Goal: Task Accomplishment & Management: Use online tool/utility

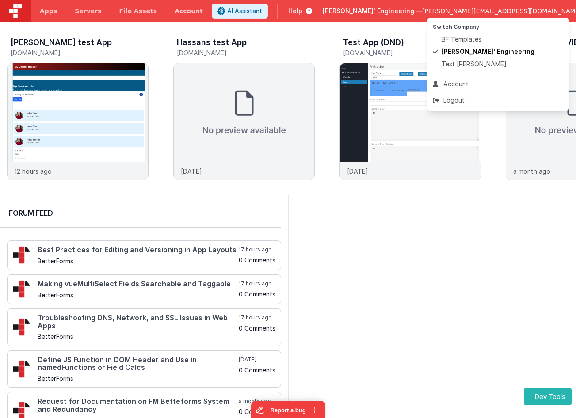
drag, startPoint x: 369, startPoint y: 16, endPoint x: 389, endPoint y: 11, distance: 21.4
click at [370, 15] on button at bounding box center [288, 209] width 576 height 418
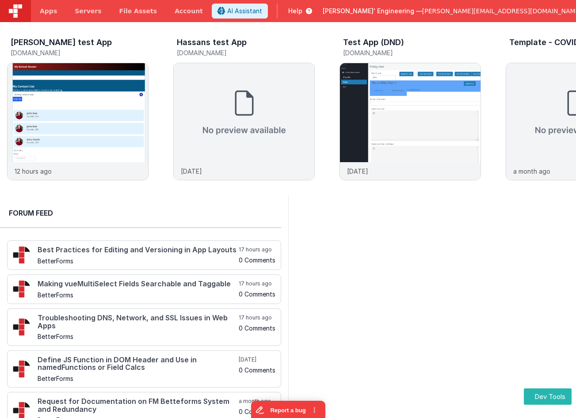
click at [302, 9] on span "Help" at bounding box center [295, 11] width 14 height 9
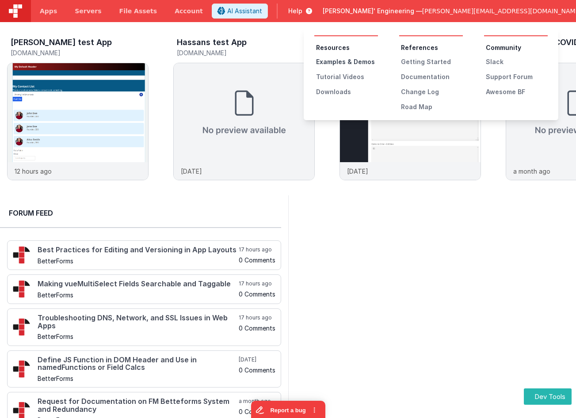
click at [360, 61] on div "Examples & Demos" at bounding box center [347, 61] width 62 height 9
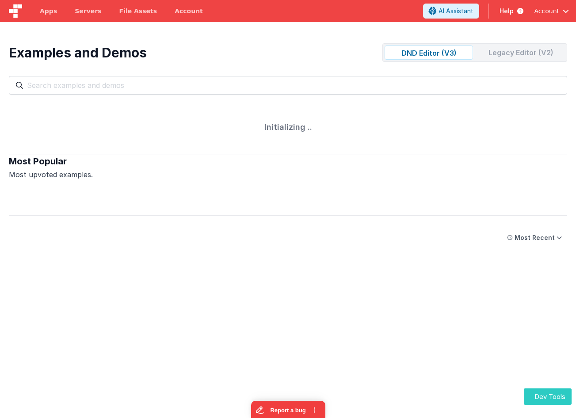
click at [547, 392] on button "Dev Tools" at bounding box center [548, 396] width 48 height 16
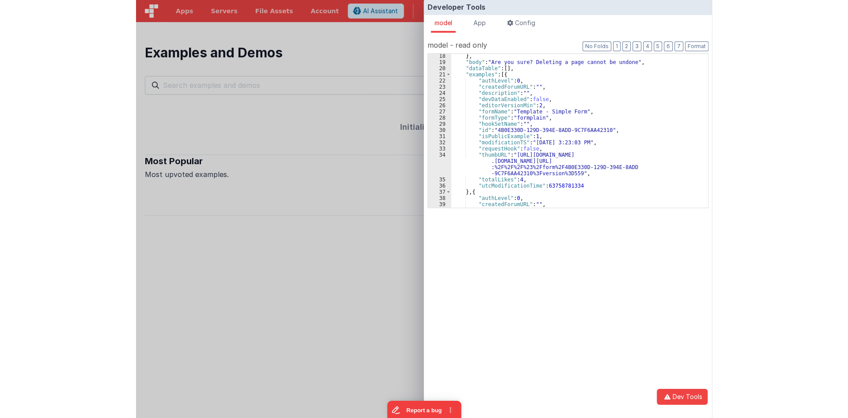
scroll to position [106, 0]
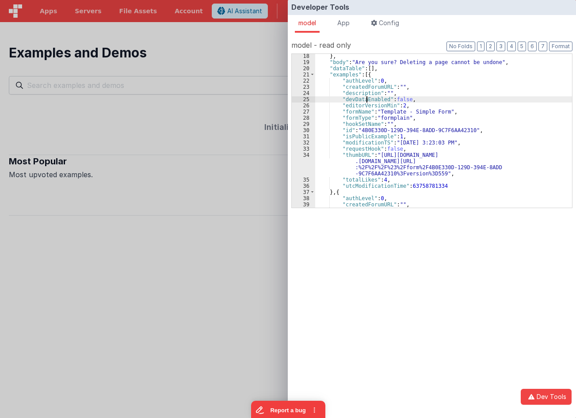
click at [365, 98] on div "} , "body" : "Are you sure? Deleting a page cannot be undone" , "dataTable" : […" at bounding box center [443, 136] width 257 height 166
click at [365, 104] on div "} , "body" : "Are you sure? Deleting a page cannot be undone" , "dataTable" : […" at bounding box center [443, 136] width 257 height 166
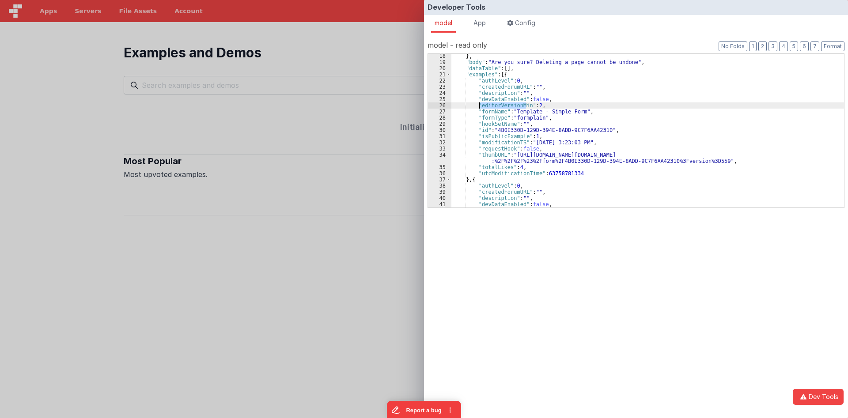
click at [506, 107] on div "} , "body" : "Are you sure? Deleting a page cannot be undone" , "dataTable" : […" at bounding box center [648, 131] width 393 height 154
click at [506, 107] on div "} , "body" : "Are you sure? Deleting a page cannot be undone" , "dataTable" : […" at bounding box center [648, 136] width 393 height 166
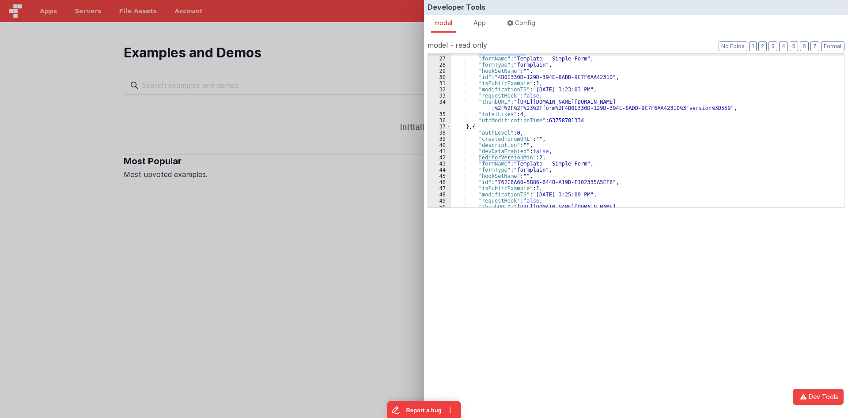
click at [513, 158] on div ""editorVersionMin" : 2 , "formName" : "Template - Simple Form" , "formType" : "…" at bounding box center [648, 135] width 393 height 172
click at [535, 157] on div ""editorVersionMin" : 2 , "formName" : "Template - Simple Form" , "formType" : "…" at bounding box center [648, 135] width 393 height 172
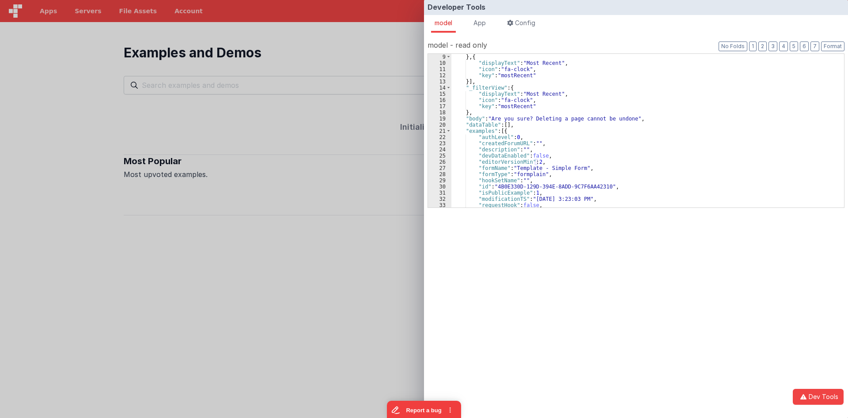
scroll to position [0, 0]
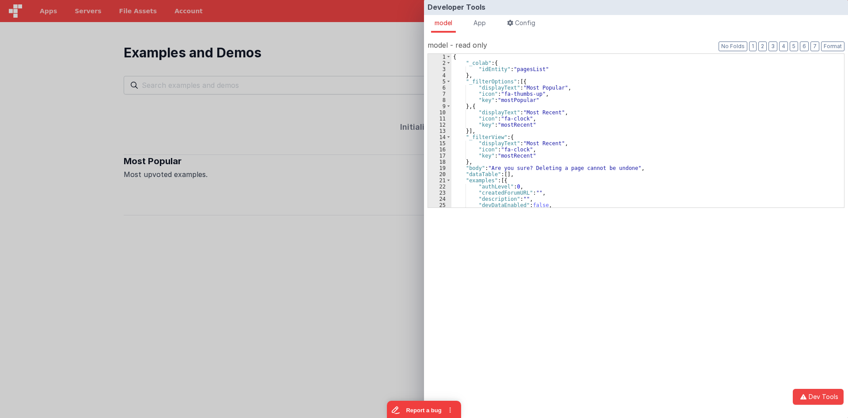
click at [333, 76] on div "Developer Tools model App Params Log (1) Misc Windows Config model - read only …" at bounding box center [424, 209] width 848 height 418
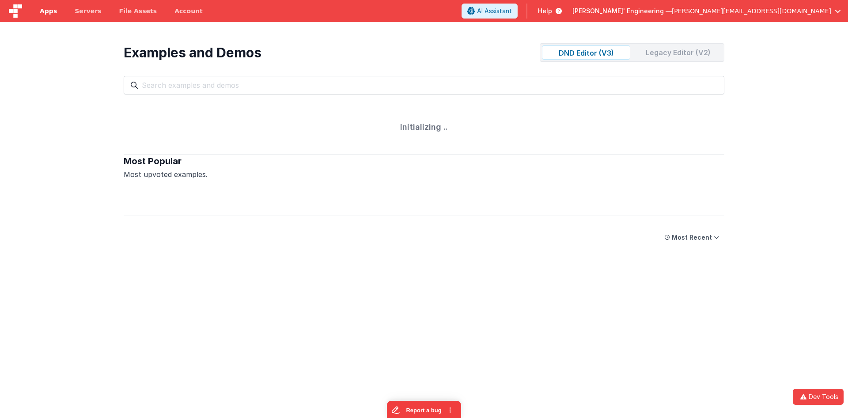
click at [53, 7] on span "Apps" at bounding box center [48, 11] width 17 height 9
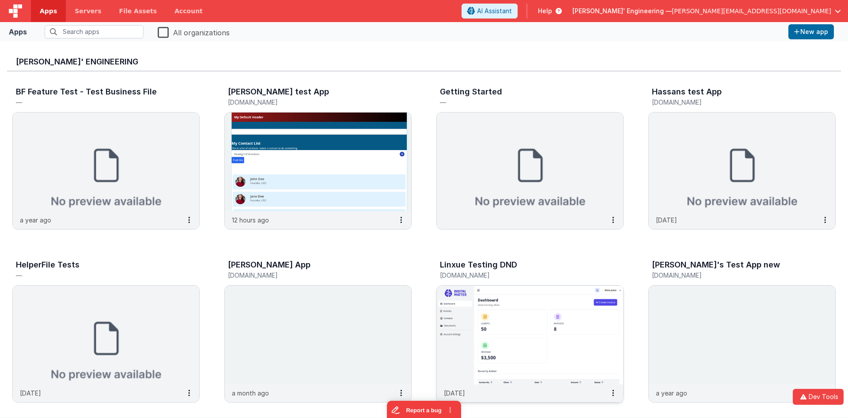
click at [487, 316] on img at bounding box center [530, 335] width 186 height 99
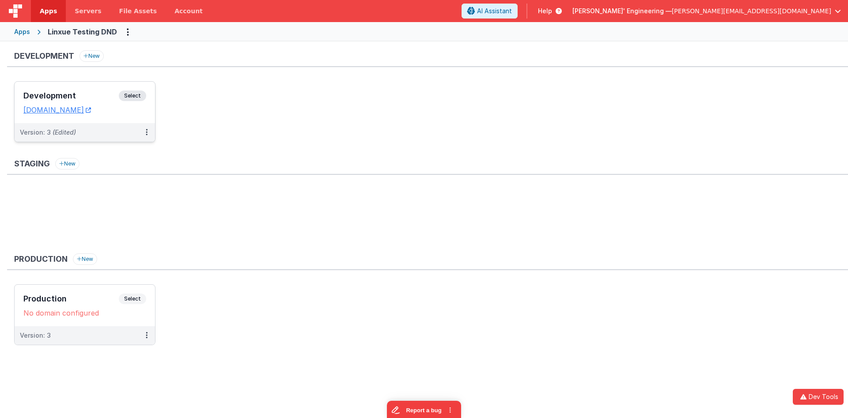
click at [102, 89] on div "Development Select URLs linxuetestingdnd.fmbetterforms.com" at bounding box center [85, 103] width 141 height 42
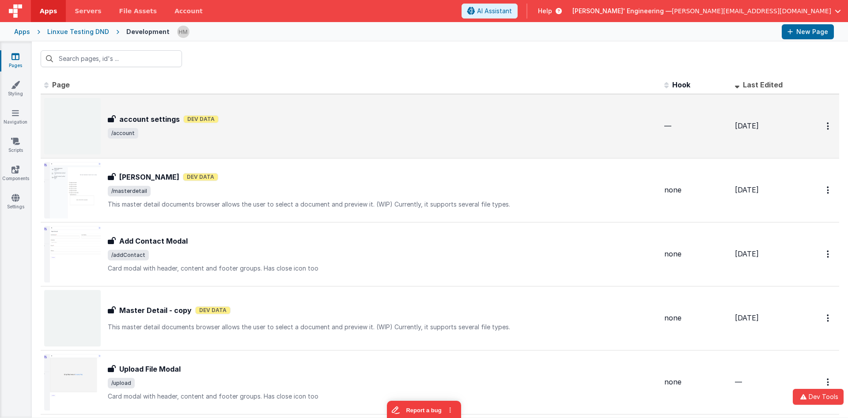
click at [351, 115] on div "account settings Dev Data" at bounding box center [383, 119] width 550 height 11
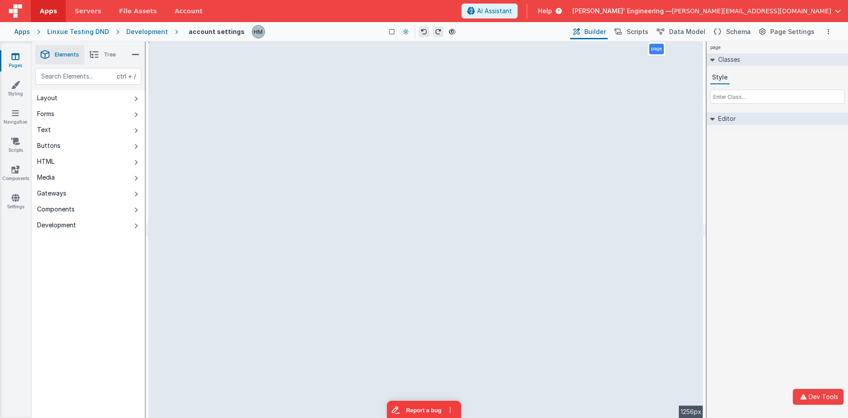
click at [405, 33] on icon at bounding box center [406, 32] width 6 height 6
click at [417, 67] on button "Dark Mode" at bounding box center [426, 67] width 56 height 16
click at [404, 32] on icon at bounding box center [406, 32] width 5 height 6
click at [412, 48] on button "Light Mode" at bounding box center [427, 51] width 56 height 16
click at [407, 34] on icon at bounding box center [408, 32] width 6 height 6
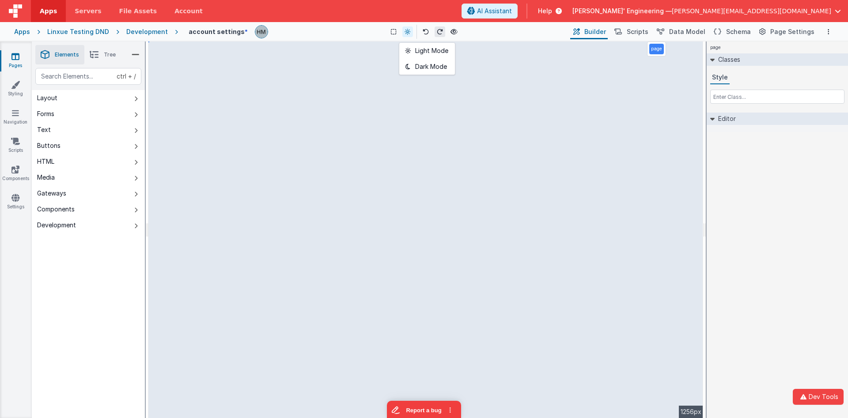
click at [407, 34] on div at bounding box center [424, 209] width 848 height 418
click at [575, 32] on span "Scripts" at bounding box center [638, 31] width 22 height 9
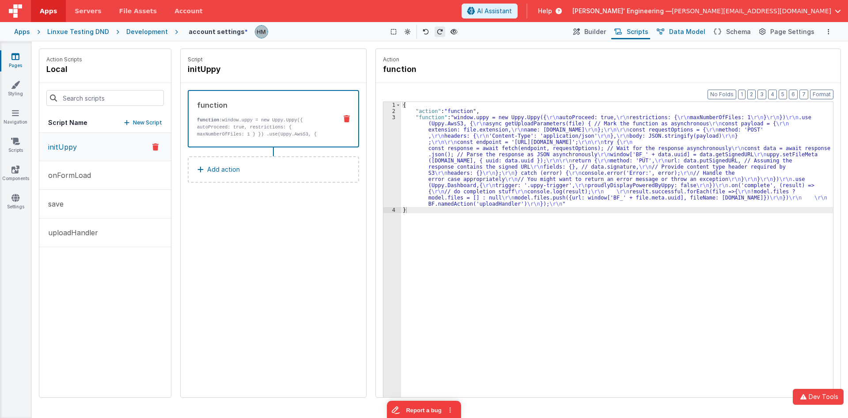
click at [575, 34] on span "Data Model" at bounding box center [687, 31] width 36 height 9
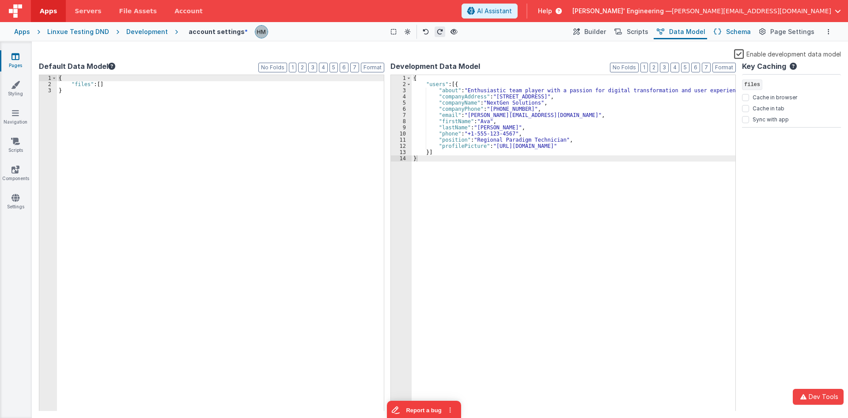
click at [575, 33] on button "Schema" at bounding box center [732, 31] width 42 height 15
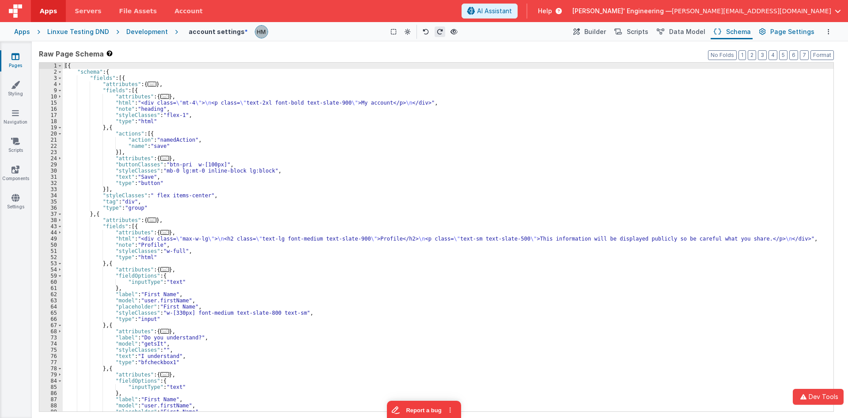
click at [575, 33] on span "Page Settings" at bounding box center [793, 31] width 44 height 9
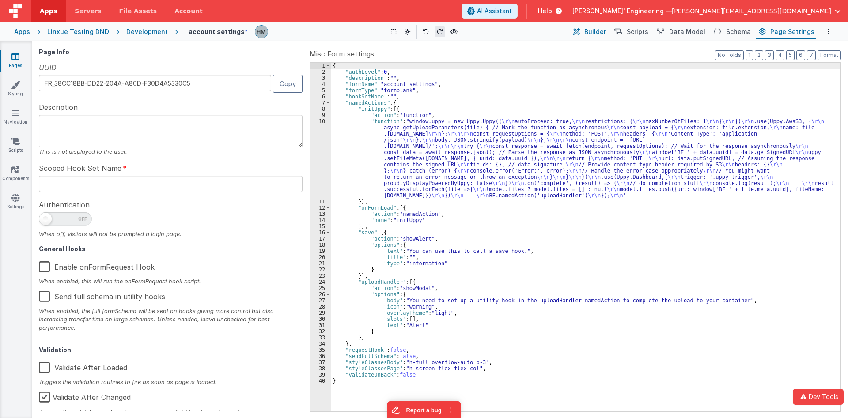
click at [575, 33] on span "Builder" at bounding box center [596, 31] width 22 height 9
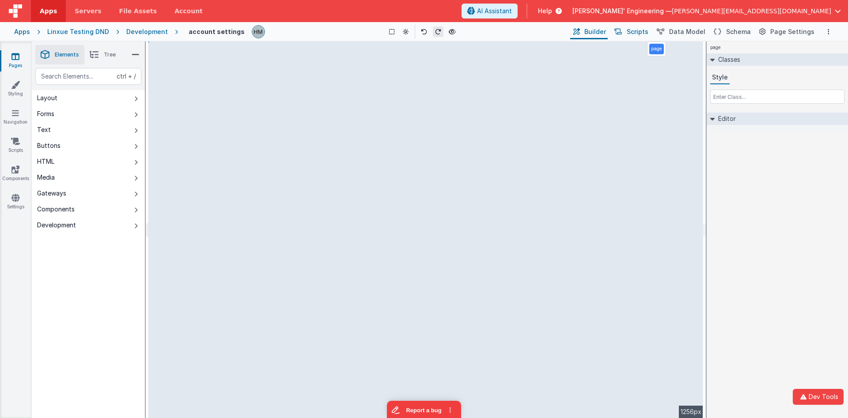
click at [575, 29] on span "Scripts" at bounding box center [638, 31] width 22 height 9
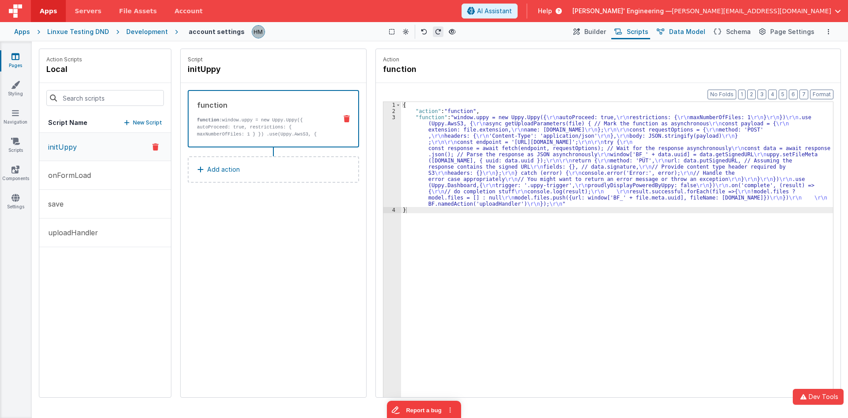
click at [575, 31] on span "Data Model" at bounding box center [687, 31] width 36 height 9
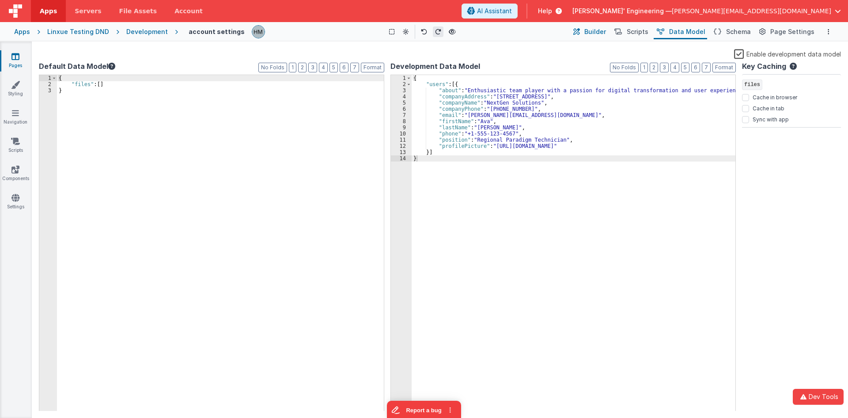
click at [575, 32] on button "Builder" at bounding box center [589, 31] width 38 height 15
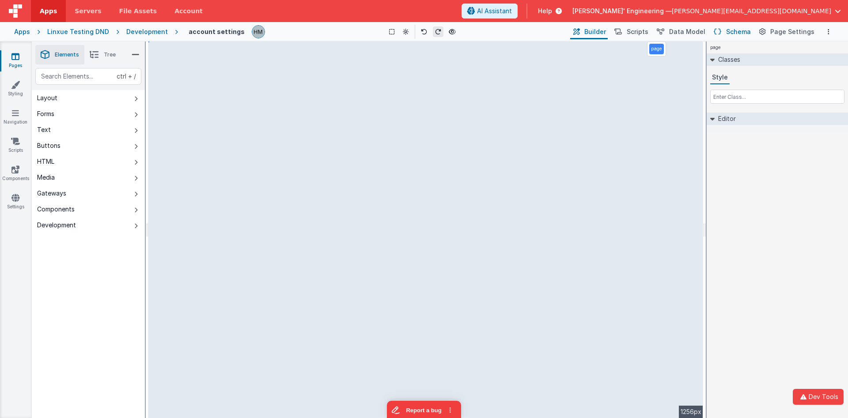
click at [575, 36] on span "Schema" at bounding box center [738, 31] width 25 height 9
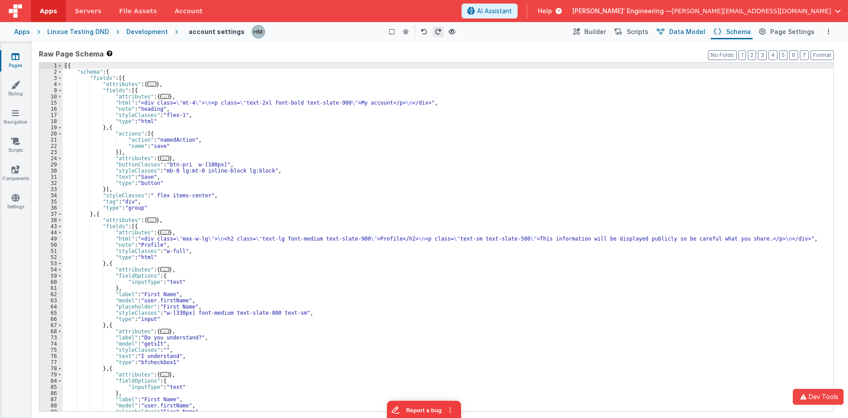
click at [575, 35] on span "Data Model" at bounding box center [687, 31] width 36 height 9
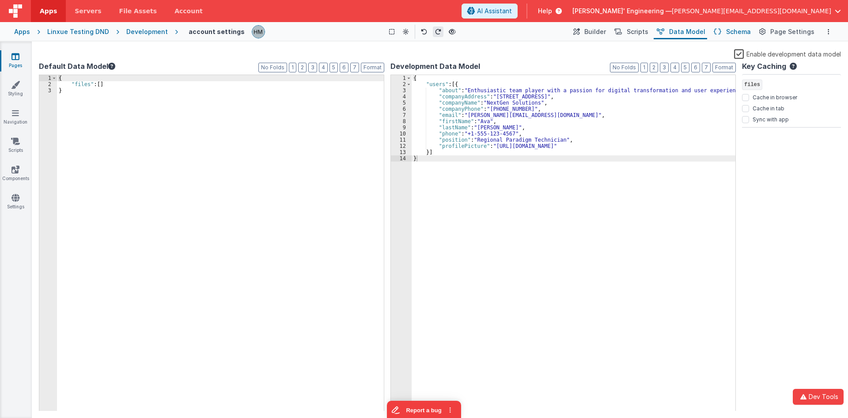
click at [575, 32] on span "Schema" at bounding box center [738, 31] width 25 height 9
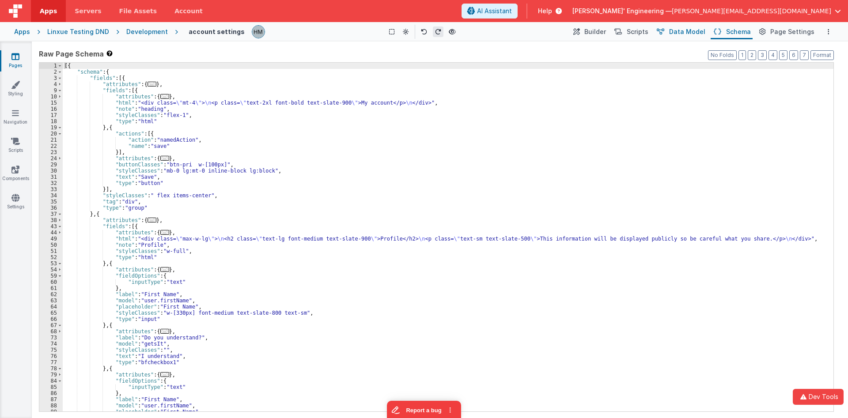
click at [575, 34] on span "Data Model" at bounding box center [687, 31] width 36 height 9
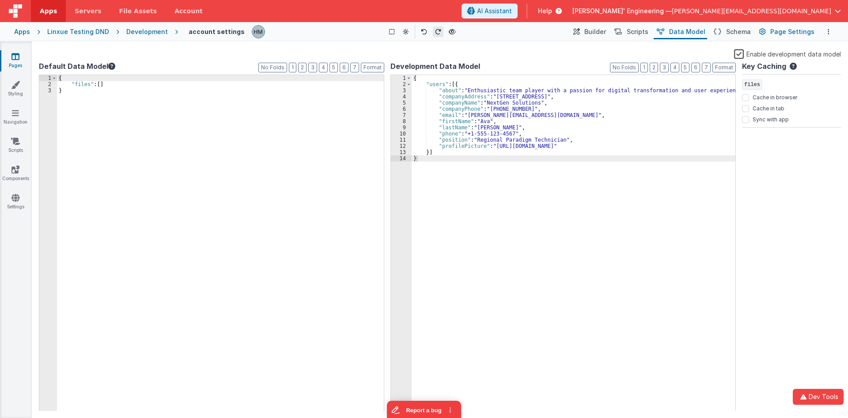
click at [575, 31] on span "Page Settings" at bounding box center [793, 31] width 44 height 9
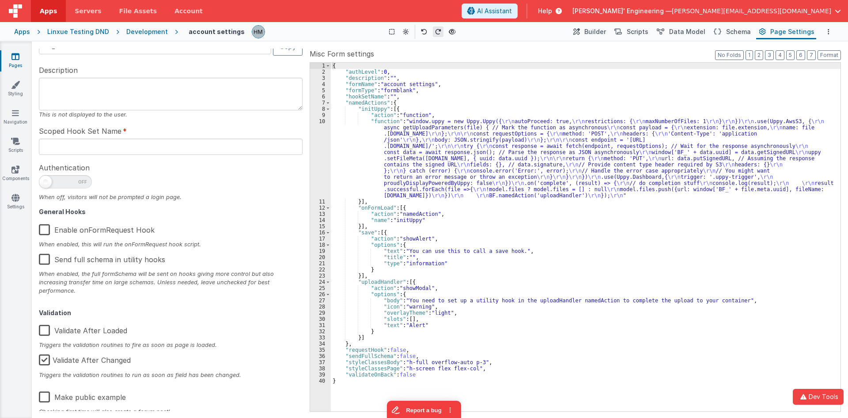
scroll to position [41, 0]
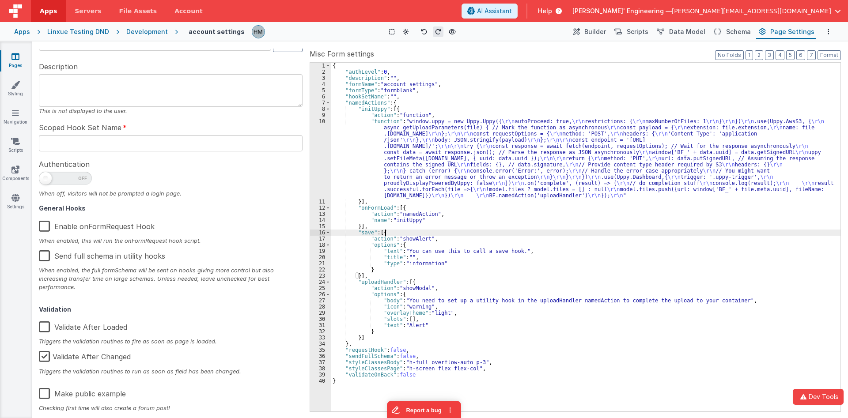
drag, startPoint x: 508, startPoint y: 233, endPoint x: 464, endPoint y: 134, distance: 108.0
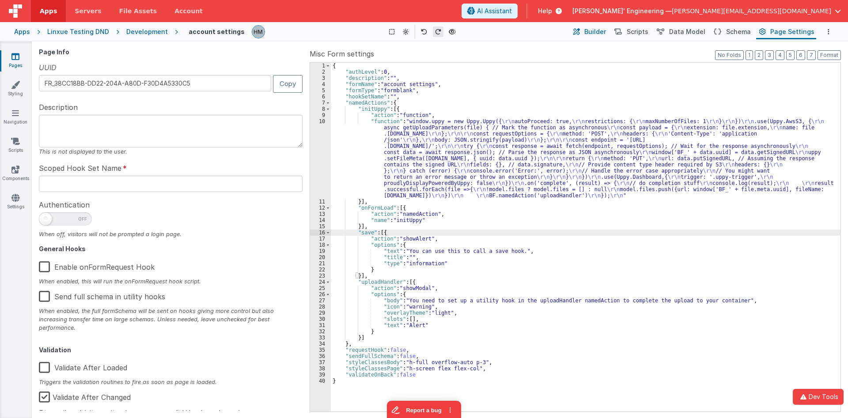
click at [575, 32] on span "Builder" at bounding box center [596, 31] width 22 height 9
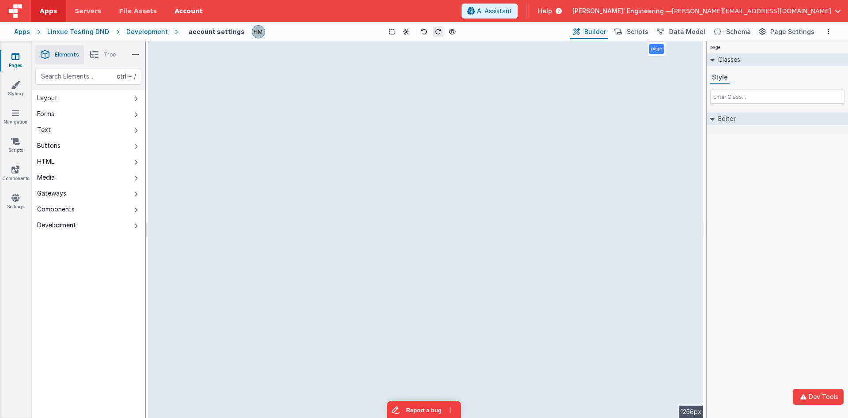
click at [169, 11] on link "Account" at bounding box center [189, 11] width 46 height 22
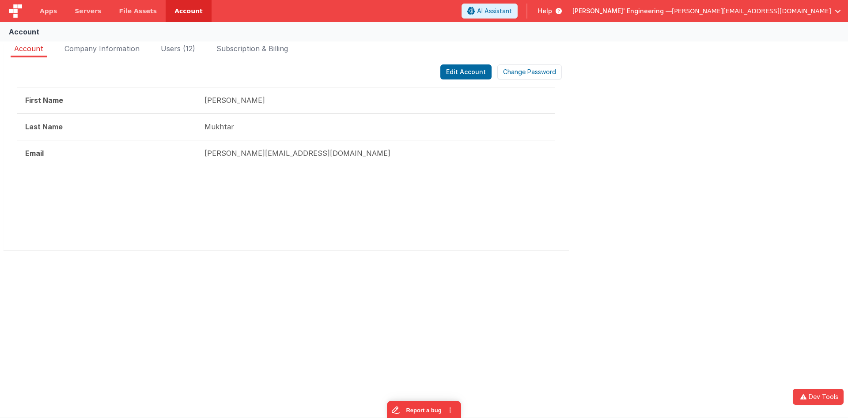
click at [552, 12] on span "Help" at bounding box center [545, 11] width 14 height 9
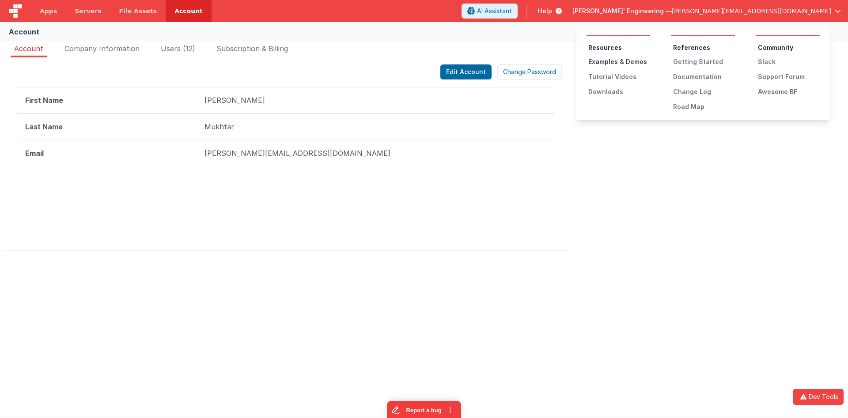
click at [575, 60] on div "Examples & Demos" at bounding box center [620, 61] width 62 height 9
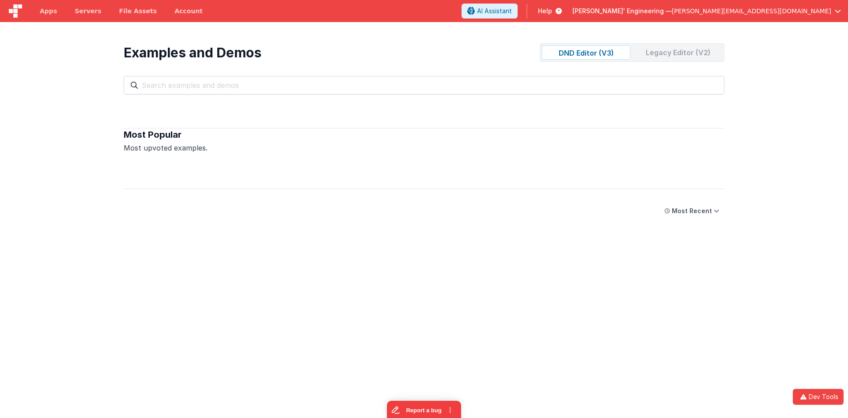
click at [575, 56] on div "Legacy Editor (V2)" at bounding box center [678, 53] width 88 height 14
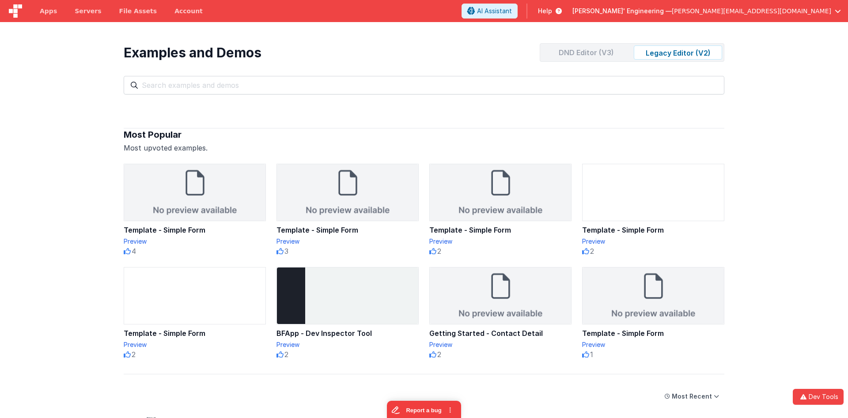
click at [575, 54] on div "DND Editor (V3)" at bounding box center [586, 53] width 88 height 14
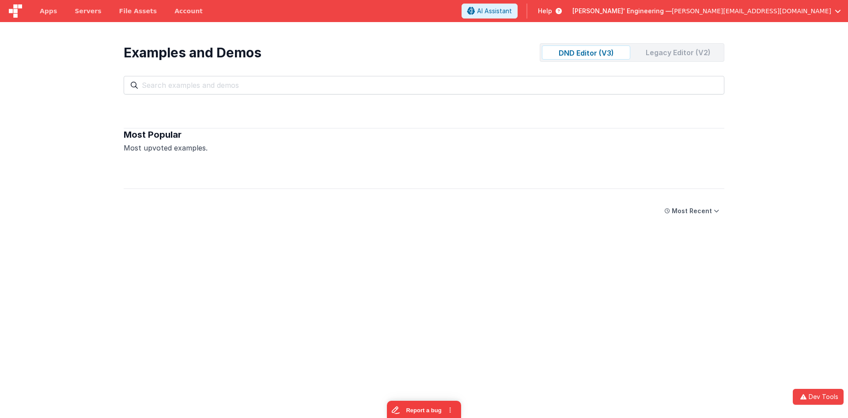
click at [575, 61] on div "DND Editor (V3) Legacy Editor (V2)" at bounding box center [632, 52] width 185 height 19
click at [575, 55] on div "Legacy Editor (V2)" at bounding box center [678, 53] width 88 height 14
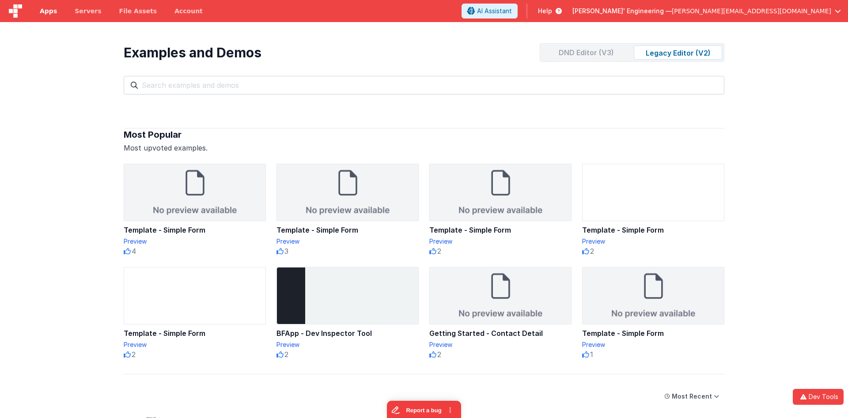
click at [52, 11] on span "Apps" at bounding box center [48, 11] width 17 height 9
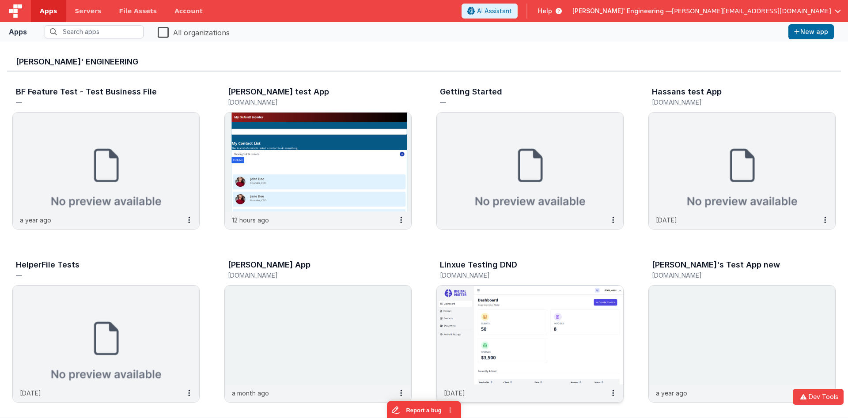
click at [504, 307] on img at bounding box center [530, 335] width 186 height 99
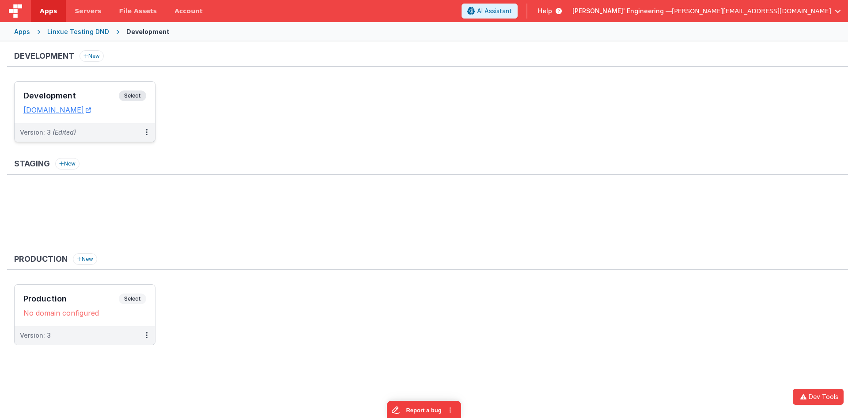
click at [68, 93] on h3 "Development" at bounding box center [70, 95] width 95 height 9
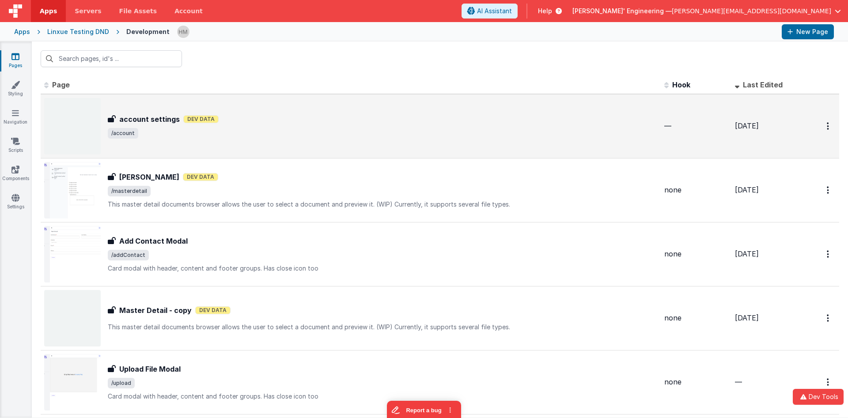
click at [365, 138] on span "/account" at bounding box center [383, 133] width 550 height 11
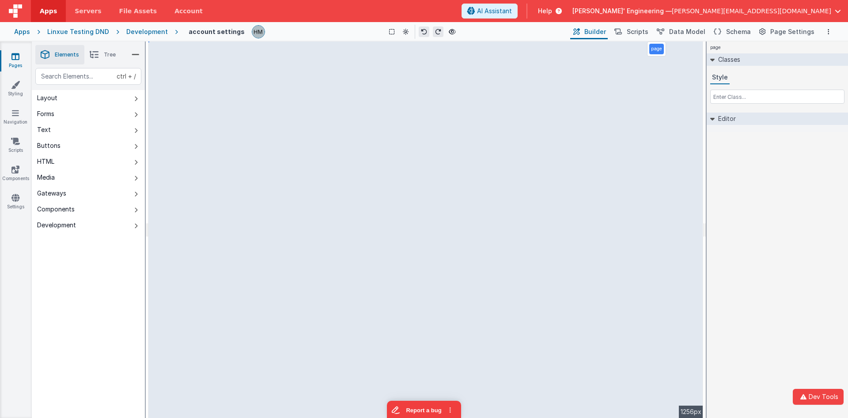
click at [66, 103] on button "Layout" at bounding box center [88, 98] width 113 height 16
click at [57, 115] on button "Forms" at bounding box center [88, 114] width 113 height 16
click at [100, 58] on li "Tree" at bounding box center [102, 54] width 37 height 19
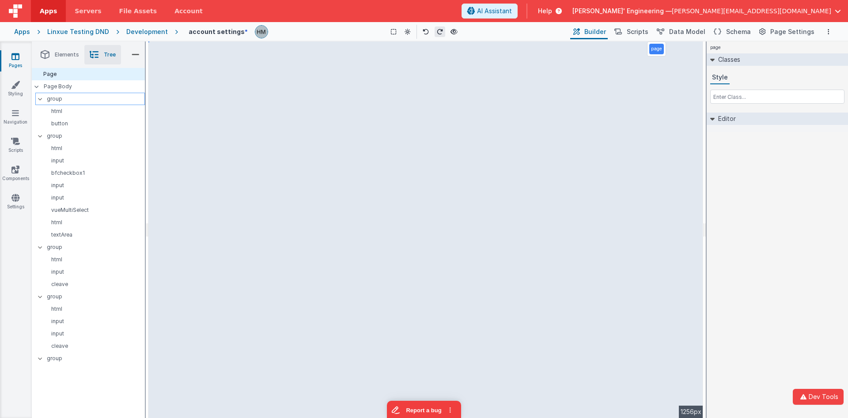
click at [56, 99] on p "group" at bounding box center [96, 99] width 98 height 10
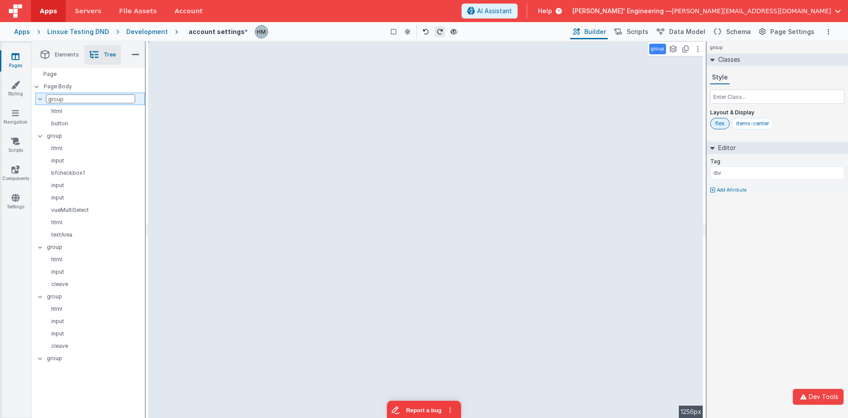
click at [56, 99] on input "group" at bounding box center [90, 99] width 89 height 9
click at [72, 115] on div "html" at bounding box center [92, 111] width 106 height 12
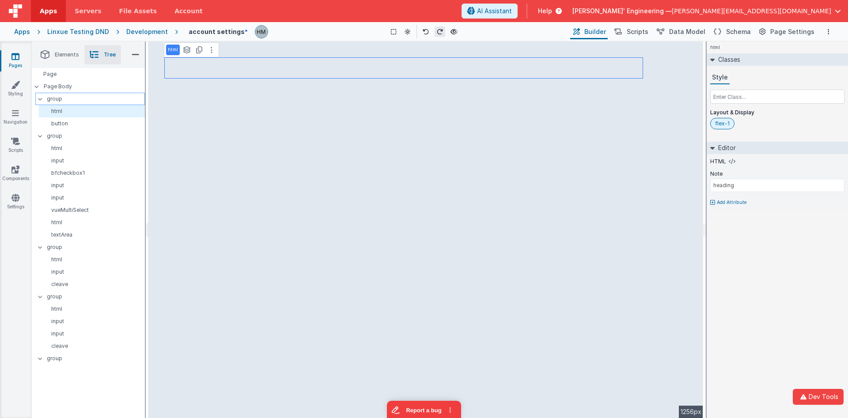
click at [68, 96] on p "group" at bounding box center [96, 99] width 98 height 10
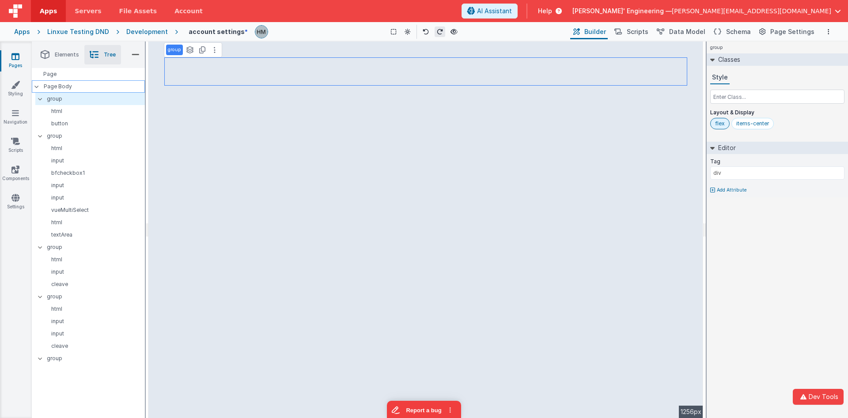
click at [73, 87] on p "Page Body" at bounding box center [94, 86] width 101 height 7
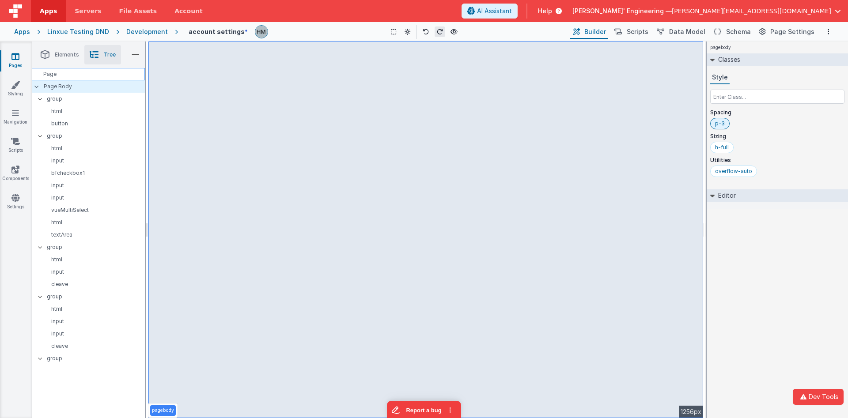
click at [74, 72] on div "Page" at bounding box center [88, 74] width 113 height 12
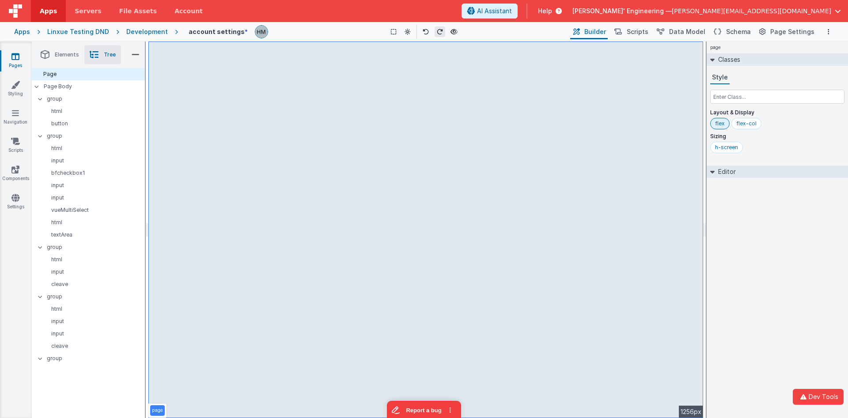
click at [74, 59] on li "Elements" at bounding box center [59, 54] width 49 height 19
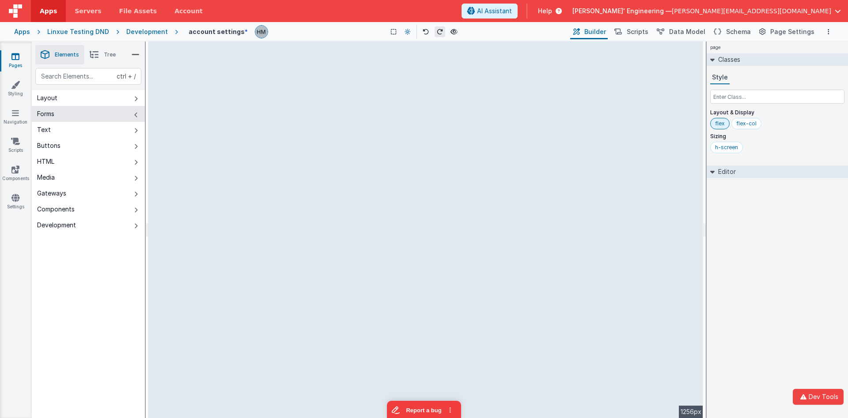
click at [411, 30] on button at bounding box center [408, 32] width 11 height 11
click at [423, 65] on button "Dark Mode" at bounding box center [427, 67] width 56 height 16
click at [407, 30] on icon at bounding box center [407, 32] width 5 height 6
click at [411, 48] on button "Light Mode" at bounding box center [427, 51] width 56 height 16
click at [406, 34] on icon at bounding box center [408, 32] width 6 height 6
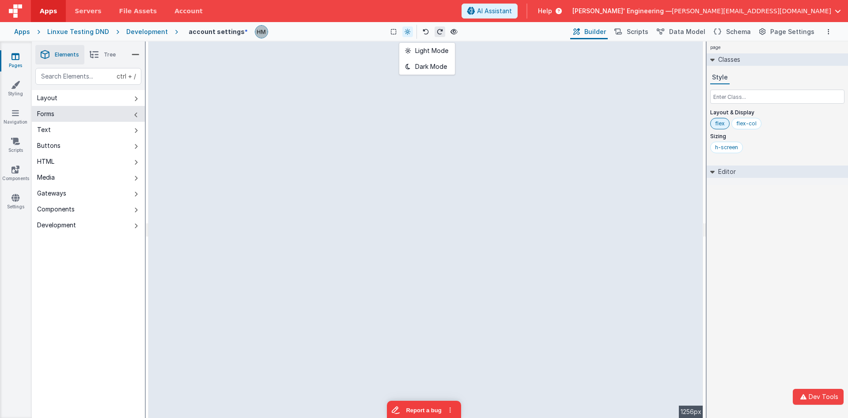
click at [406, 34] on div at bounding box center [424, 209] width 848 height 418
click at [405, 34] on icon at bounding box center [408, 32] width 6 height 6
click at [407, 34] on div at bounding box center [424, 209] width 848 height 418
click at [410, 33] on button at bounding box center [408, 32] width 11 height 11
click at [408, 34] on div at bounding box center [424, 209] width 848 height 418
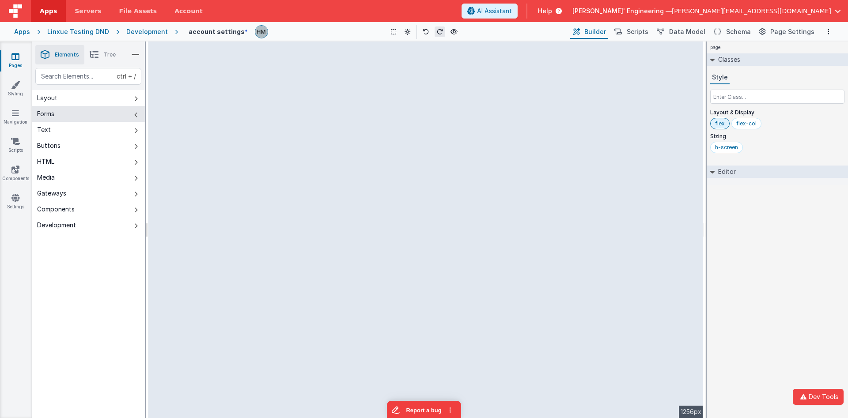
click at [408, 34] on icon at bounding box center [408, 32] width 6 height 6
click at [575, 35] on div at bounding box center [424, 209] width 848 height 418
click at [575, 35] on span "Data Model" at bounding box center [687, 31] width 36 height 9
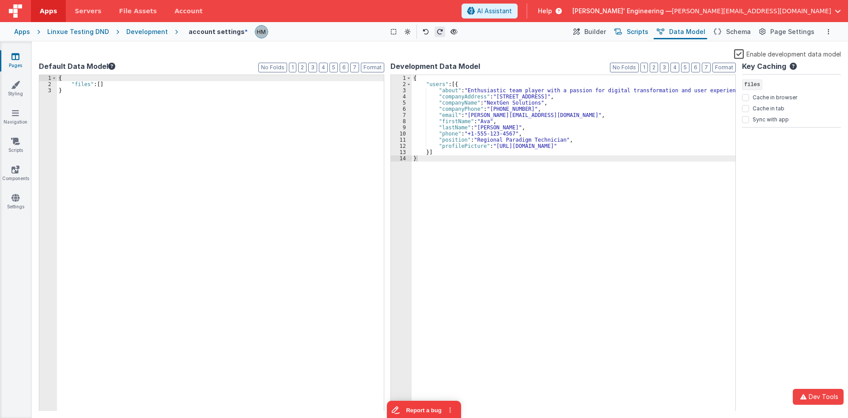
click at [575, 33] on button "Scripts" at bounding box center [631, 31] width 39 height 15
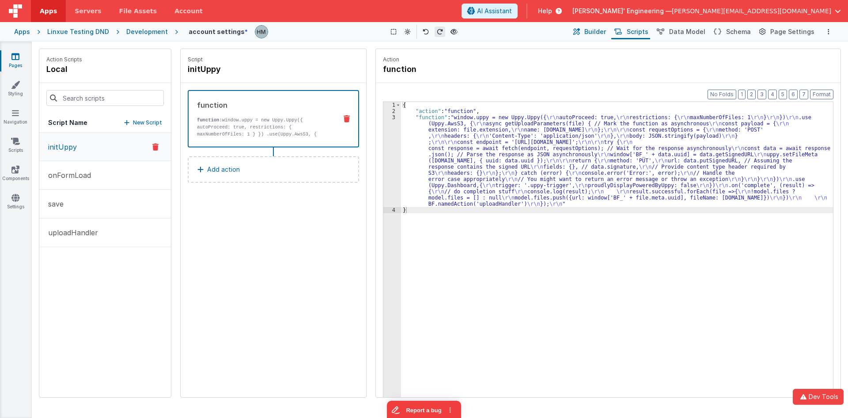
click at [575, 33] on span "Builder" at bounding box center [596, 31] width 22 height 9
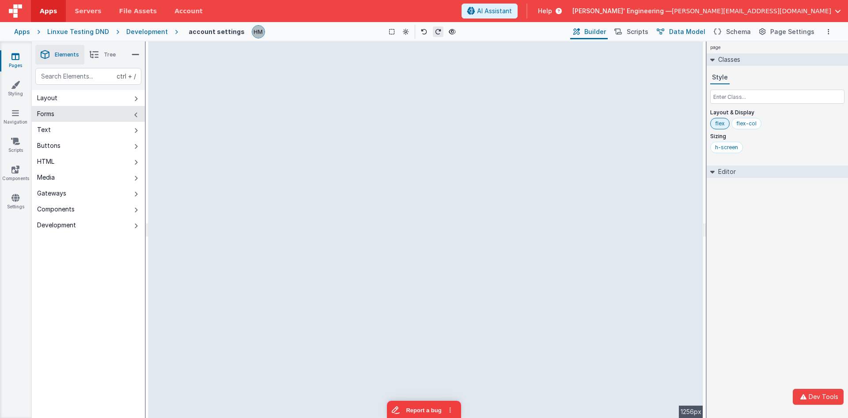
click at [575, 29] on span "Data Model" at bounding box center [687, 31] width 36 height 9
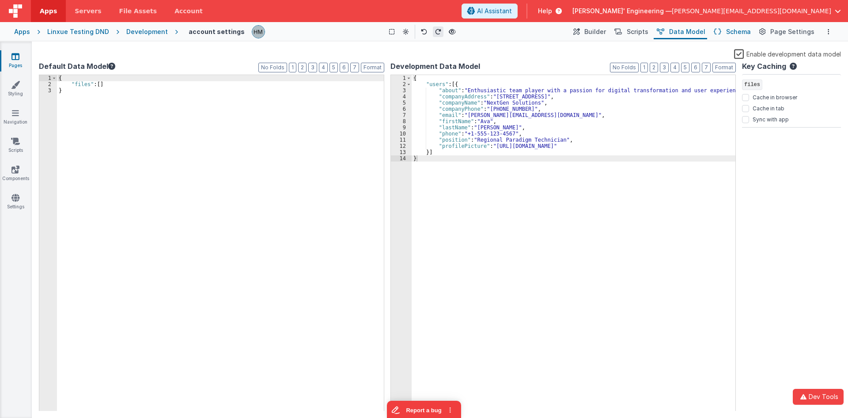
drag, startPoint x: 597, startPoint y: 34, endPoint x: 732, endPoint y: 30, distance: 134.8
click at [575, 30] on div "Builder Page Builder Scripts Named Actions Data Model Data Model Schema Page Sc…" at bounding box center [694, 31] width 250 height 15
click at [575, 30] on span "Schema" at bounding box center [738, 31] width 25 height 9
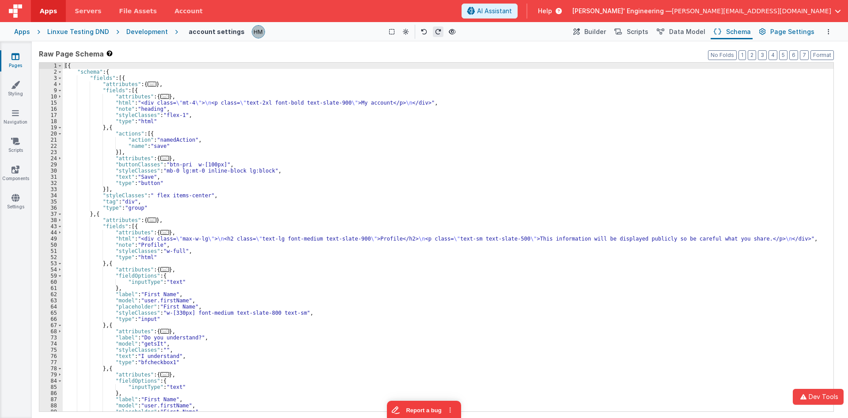
click at [575, 32] on span "Page Settings" at bounding box center [793, 31] width 44 height 9
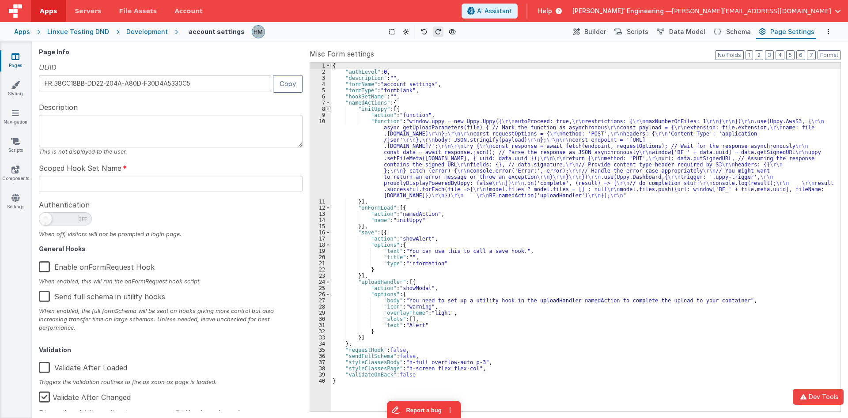
click at [330, 109] on span at bounding box center [328, 109] width 5 height 6
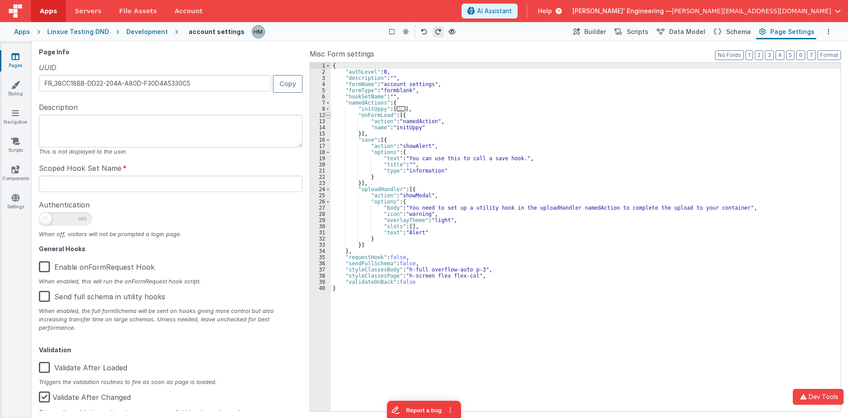
click at [328, 115] on span at bounding box center [328, 115] width 5 height 6
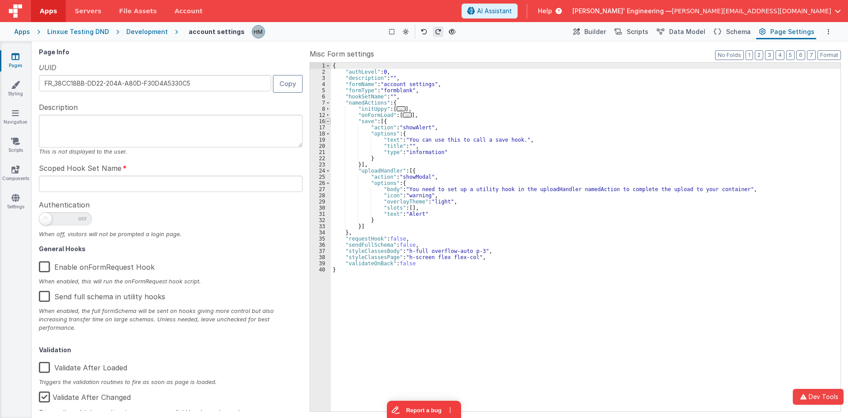
click at [327, 120] on span at bounding box center [328, 121] width 5 height 6
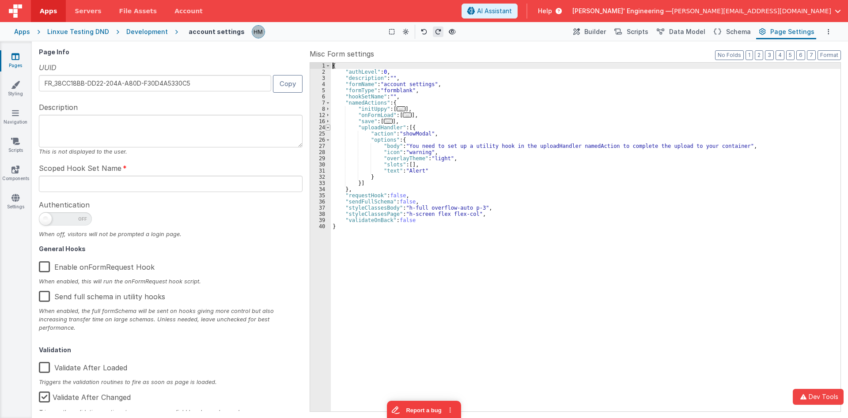
click at [329, 129] on span at bounding box center [328, 128] width 5 height 6
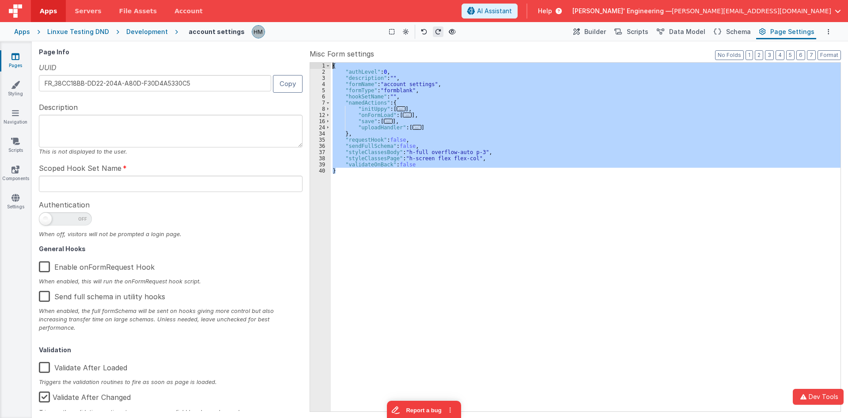
drag, startPoint x: 406, startPoint y: 141, endPoint x: 296, endPoint y: 54, distance: 140.0
click at [331, 63] on div "{ "authLevel" : 0 , "description" : "" , "formName" : "account settings" , "for…" at bounding box center [586, 237] width 510 height 349
click at [309, 55] on div "Page Info UUID FR_38CC18BB-DD22-204A-A80D-F30D4A5330C5 Copy Description This is…" at bounding box center [440, 230] width 802 height 363
drag, startPoint x: 310, startPoint y: 52, endPoint x: 639, endPoint y: 367, distance: 454.7
click at [575, 369] on div "Misc Form settings Format 7 6 5 4 3 2 1 No Folds 1 2 3 4 5 6 7 8 12 16 24 34 35…" at bounding box center [576, 230] width 532 height 363
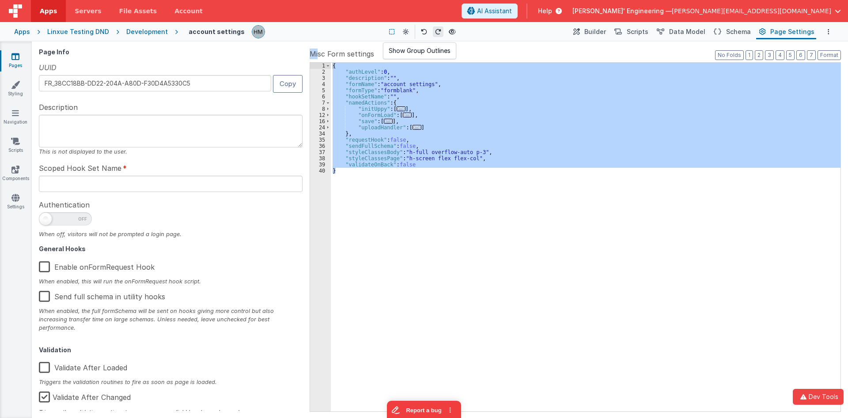
click at [391, 35] on icon at bounding box center [391, 32] width 5 height 6
click at [392, 32] on icon at bounding box center [391, 32] width 5 height 6
click at [575, 34] on span "Builder" at bounding box center [596, 31] width 22 height 9
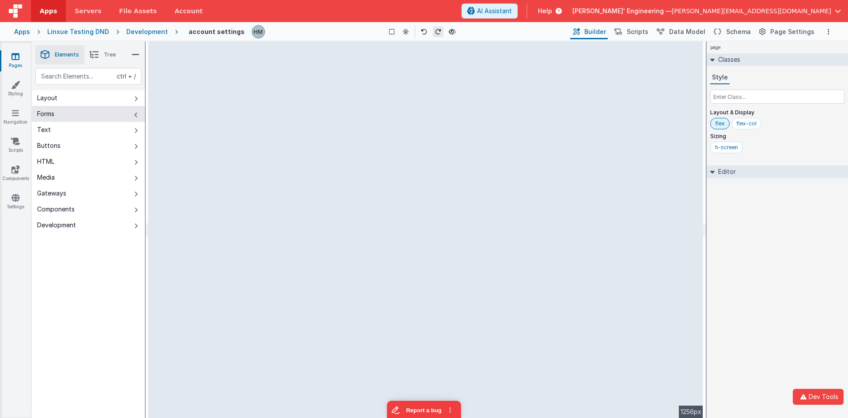
click at [68, 137] on button "Text" at bounding box center [88, 130] width 113 height 16
click at [64, 131] on button "Text" at bounding box center [88, 130] width 113 height 16
click at [61, 125] on button "Text" at bounding box center [88, 130] width 113 height 16
click at [61, 131] on button "Text" at bounding box center [88, 130] width 113 height 16
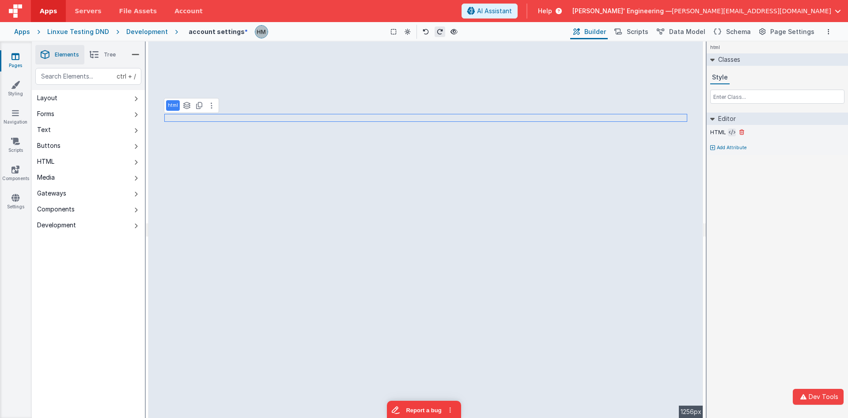
click at [575, 130] on icon at bounding box center [732, 132] width 7 height 7
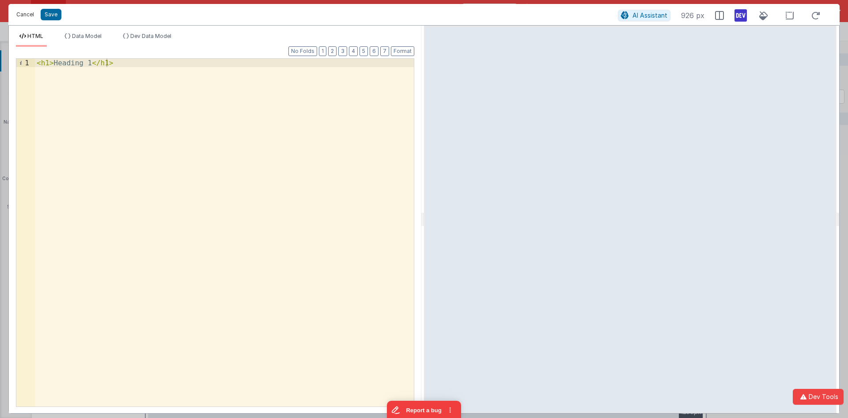
click at [24, 10] on button "Cancel" at bounding box center [25, 14] width 27 height 12
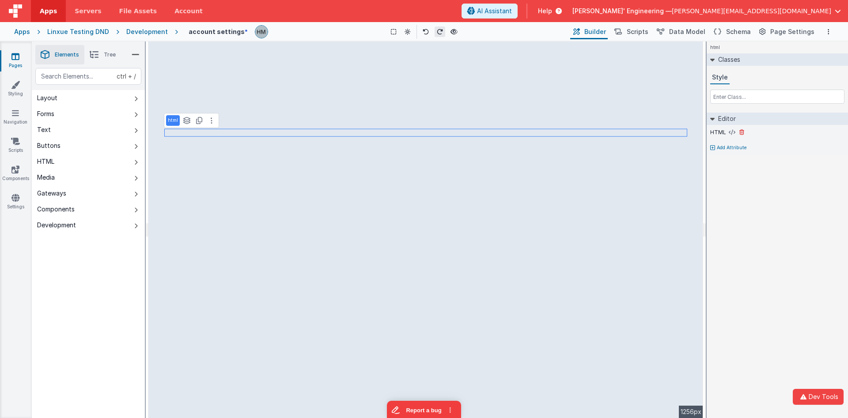
click at [575, 136] on div "HTML" at bounding box center [778, 133] width 134 height 8
click at [575, 134] on icon at bounding box center [732, 132] width 7 height 7
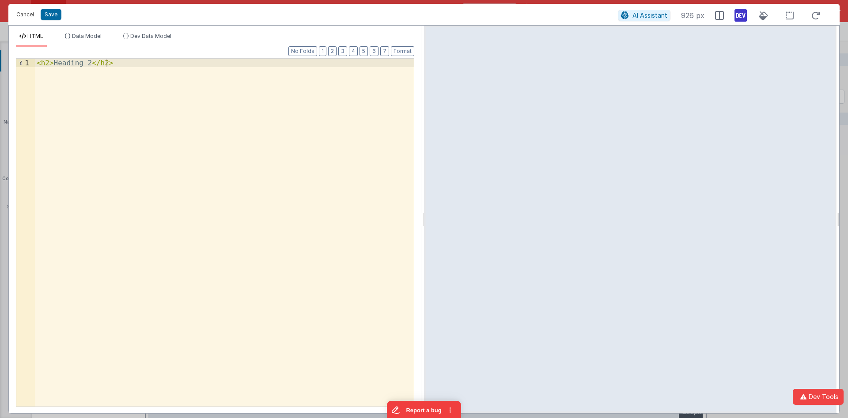
click at [23, 12] on button "Cancel" at bounding box center [25, 14] width 27 height 12
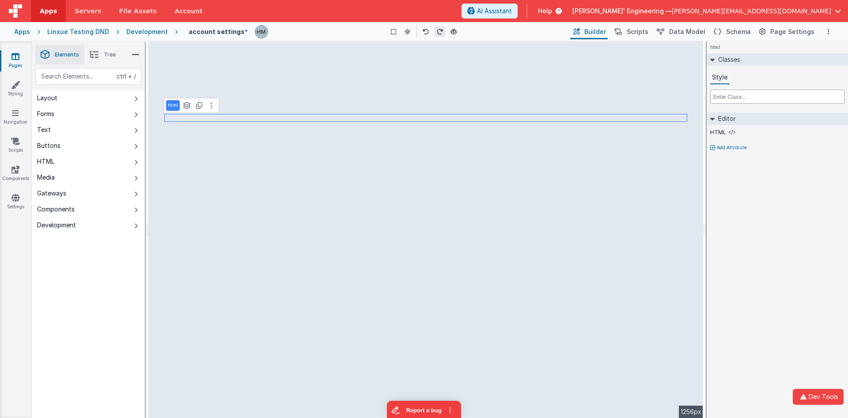
click at [575, 99] on input "text" at bounding box center [778, 97] width 134 height 14
type input "text-3xl"
click at [79, 129] on button "Text" at bounding box center [88, 130] width 113 height 16
click at [211, 141] on icon at bounding box center [212, 142] width 2 height 7
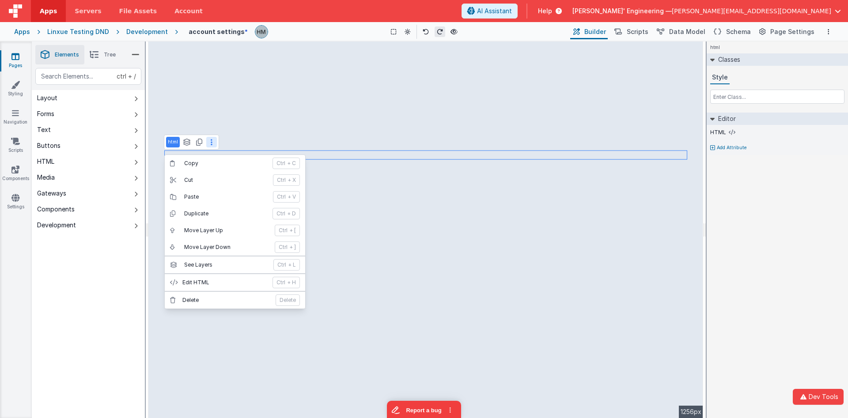
click at [211, 141] on icon at bounding box center [212, 142] width 2 height 7
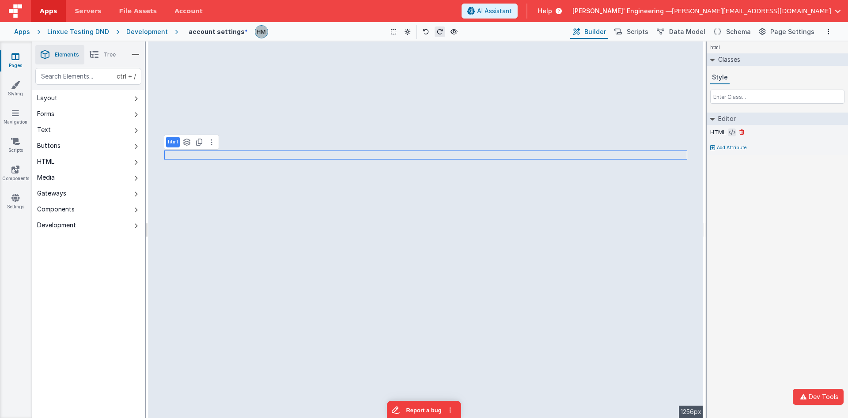
click at [575, 133] on icon at bounding box center [732, 132] width 7 height 7
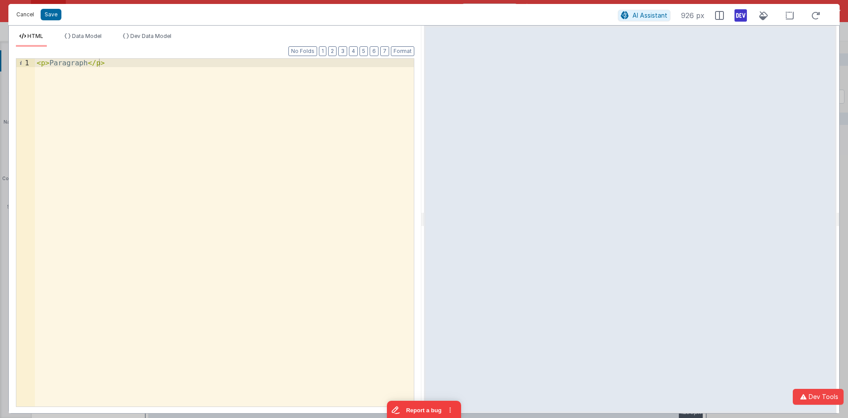
click at [19, 11] on button "Cancel" at bounding box center [25, 14] width 27 height 12
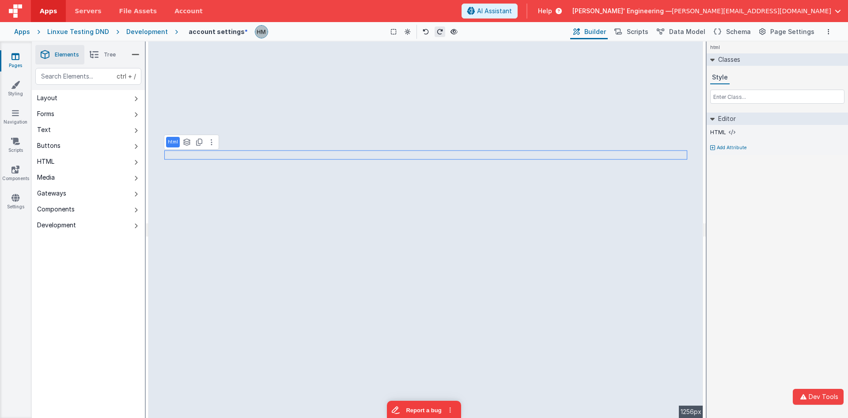
click at [213, 149] on div "html See layers ctrl + L Duplicate ctrl + D" at bounding box center [191, 142] width 55 height 15
click at [212, 146] on button at bounding box center [211, 142] width 11 height 11
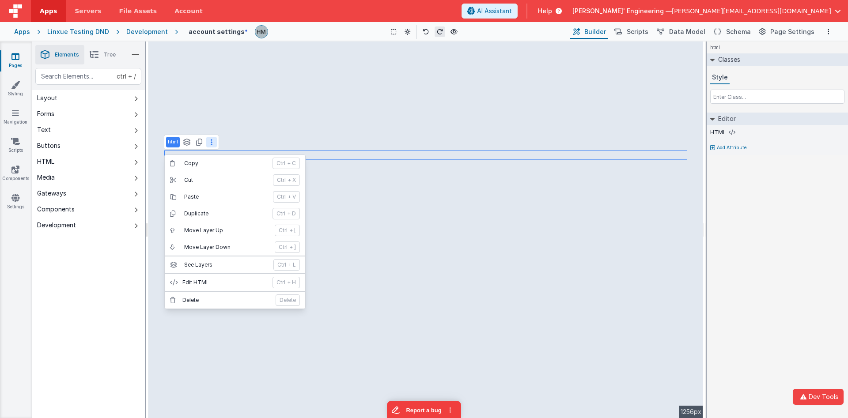
click at [210, 140] on button at bounding box center [211, 142] width 11 height 11
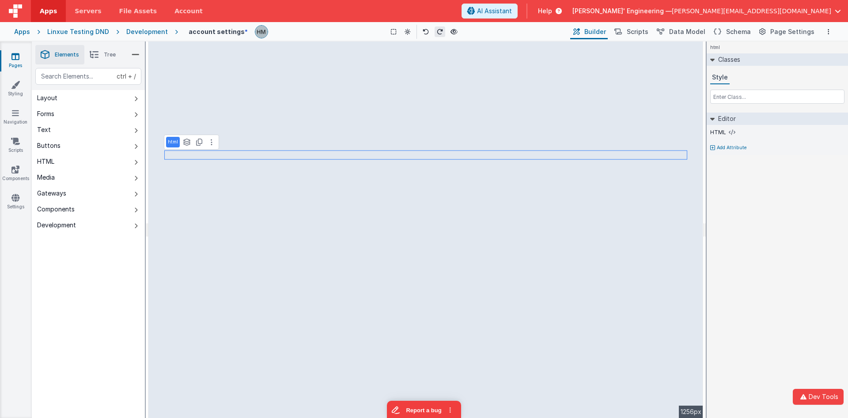
drag, startPoint x: 758, startPoint y: 226, endPoint x: 732, endPoint y: 171, distance: 60.9
click at [575, 226] on div "html Classes Style Editor HTML Add Attribute DEV: Focus DEV: builderToggleCondi…" at bounding box center [777, 230] width 141 height 377
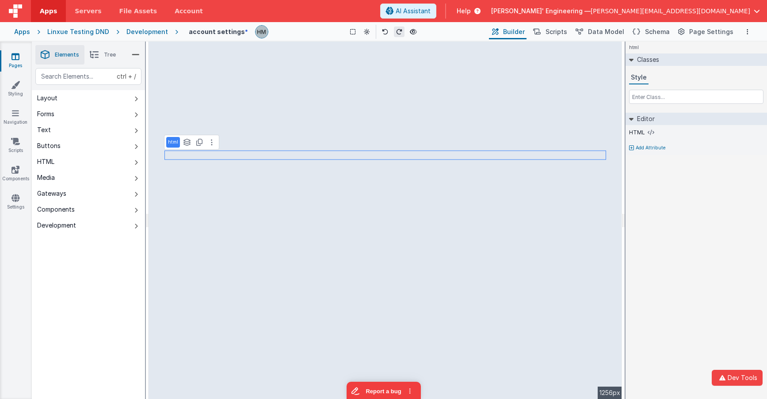
click at [19, 31] on div "Apps" at bounding box center [22, 31] width 16 height 9
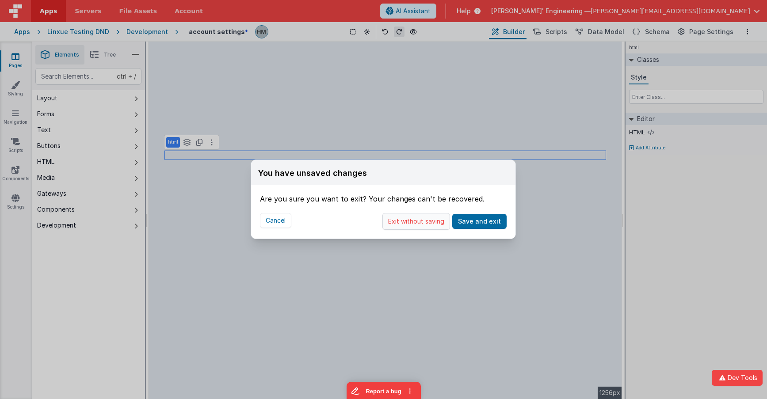
click at [426, 221] on button "Exit without saving" at bounding box center [416, 221] width 68 height 17
